Goal: Task Accomplishment & Management: Manage account settings

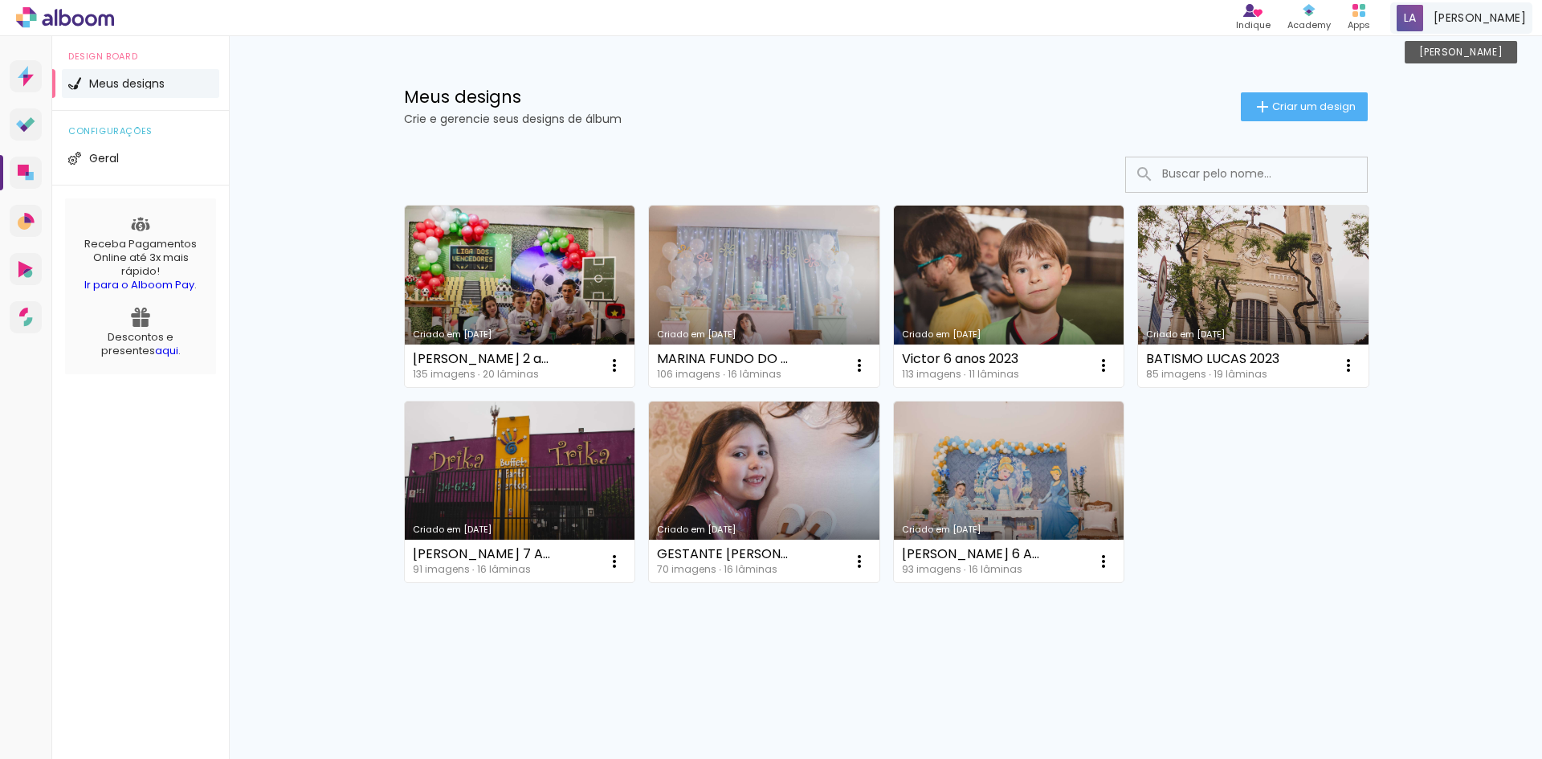
click at [1423, 26] on span at bounding box center [1409, 18] width 26 height 26
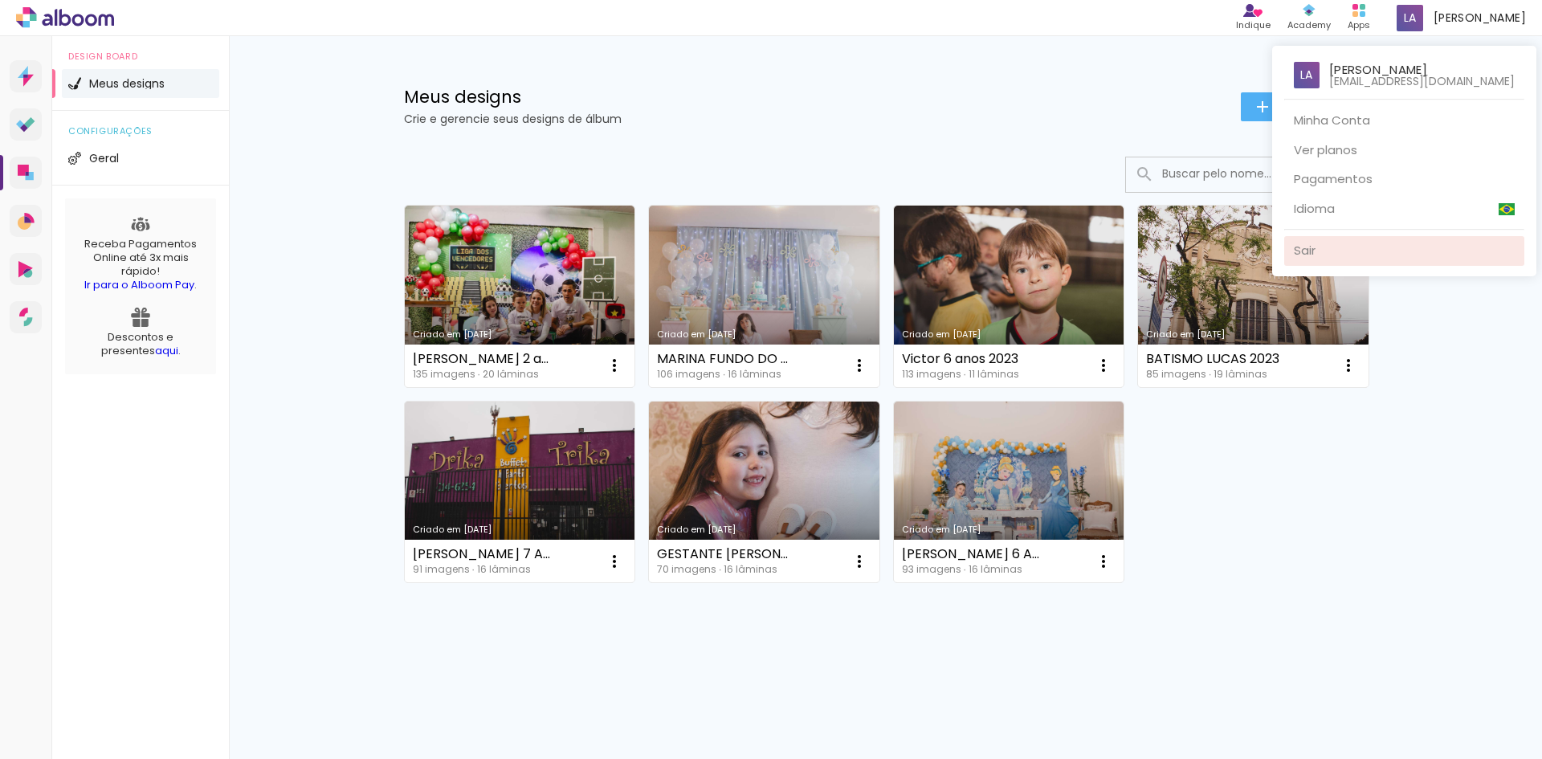
click at [1284, 255] on link "Sair" at bounding box center [1404, 251] width 240 height 30
